Goal: Information Seeking & Learning: Check status

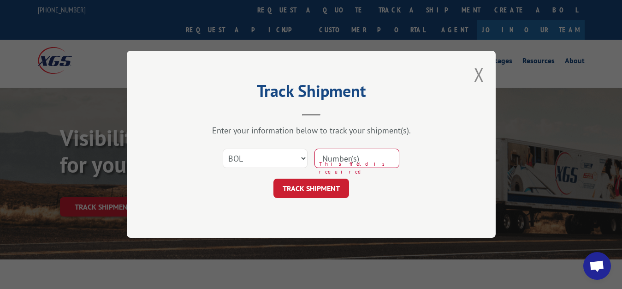
select select "bol"
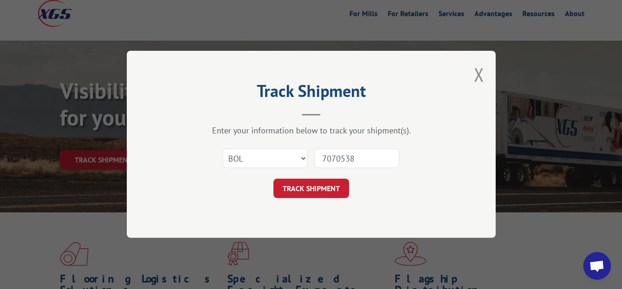
type input "7070538"
click button "TRACK SHIPMENT" at bounding box center [312, 188] width 76 height 19
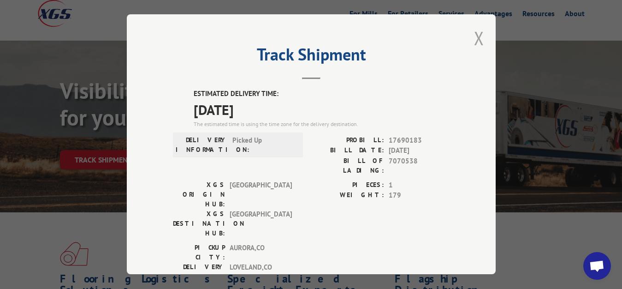
click at [474, 35] on button "Close modal" at bounding box center [479, 38] width 10 height 24
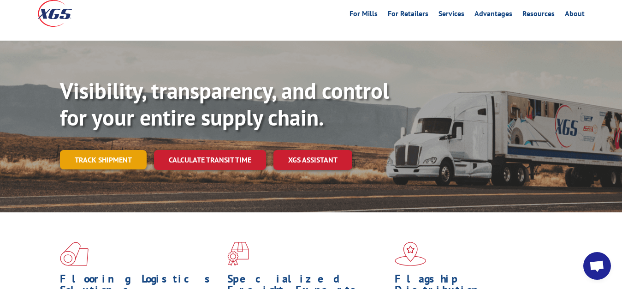
click at [120, 150] on link "Track shipment" at bounding box center [103, 159] width 87 height 19
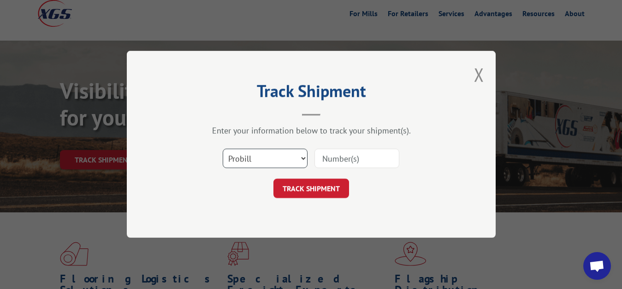
click at [223, 149] on select "Select category... Probill BOL PO" at bounding box center [265, 158] width 85 height 19
select select "bol"
click option "BOL" at bounding box center [0, 0] width 0 height 0
click at [334, 163] on input at bounding box center [357, 158] width 85 height 19
type input "7070537"
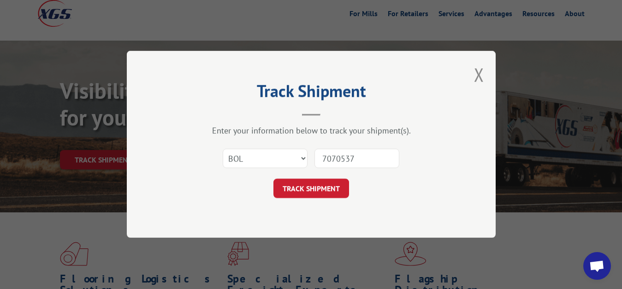
click button "TRACK SHIPMENT" at bounding box center [312, 188] width 76 height 19
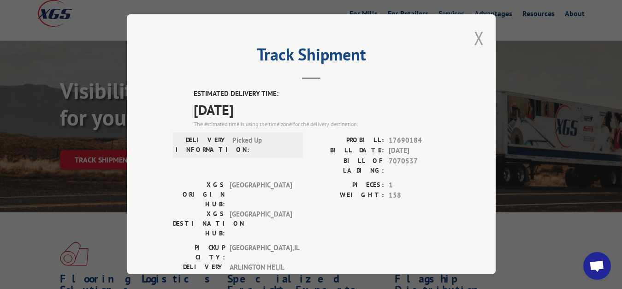
click at [474, 35] on button "Close modal" at bounding box center [479, 38] width 10 height 24
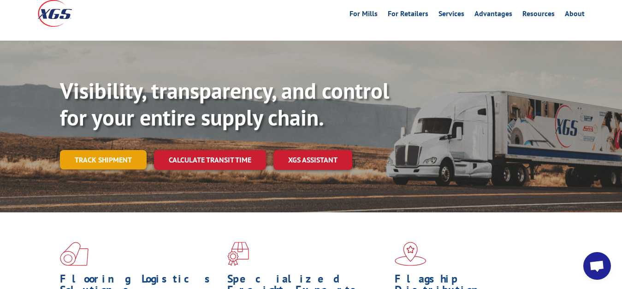
click at [80, 150] on link "Track shipment" at bounding box center [103, 159] width 87 height 19
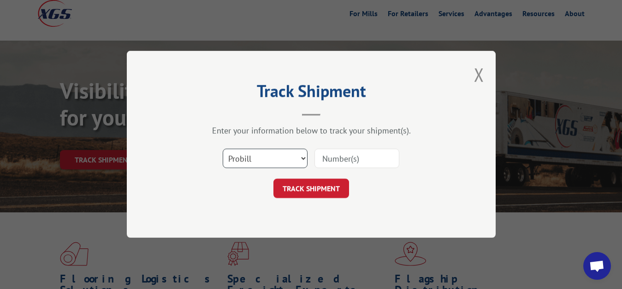
click at [223, 149] on select "Select category... Probill BOL PO" at bounding box center [265, 158] width 85 height 19
select select "bol"
click option "BOL" at bounding box center [0, 0] width 0 height 0
drag, startPoint x: 327, startPoint y: 162, endPoint x: 353, endPoint y: 80, distance: 86.2
click at [327, 161] on input at bounding box center [357, 158] width 85 height 19
